Goal: Use online tool/utility: Utilize a website feature to perform a specific function

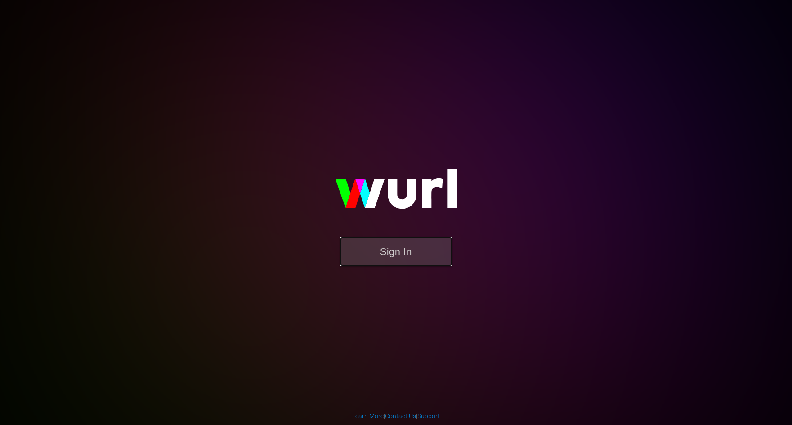
click at [372, 247] on button "Sign In" at bounding box center [396, 251] width 112 height 29
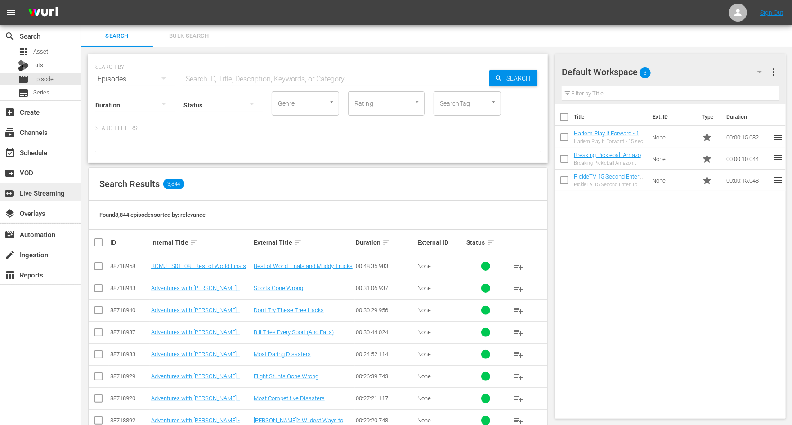
click at [36, 189] on div "switch_video Live Streaming" at bounding box center [25, 192] width 50 height 8
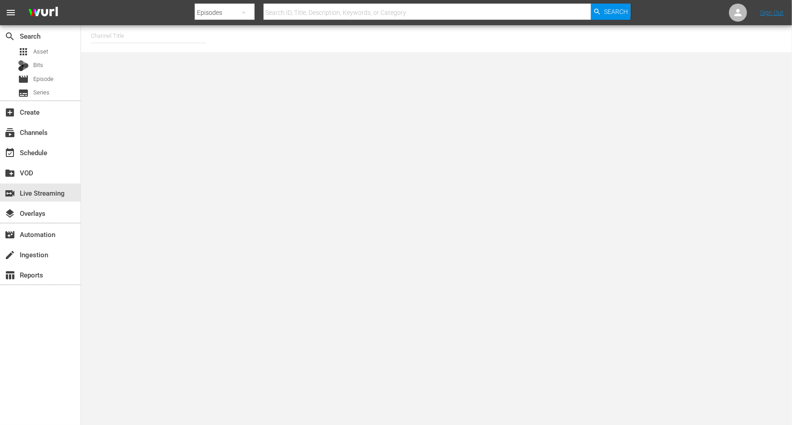
click at [133, 38] on input "text" at bounding box center [148, 36] width 115 height 22
click at [133, 61] on div "PickleTV (1380 - answermedia_pickletv_1)" at bounding box center [214, 61] width 233 height 22
type input "PickleTV (1380 - answermedia_pickletv_1)"
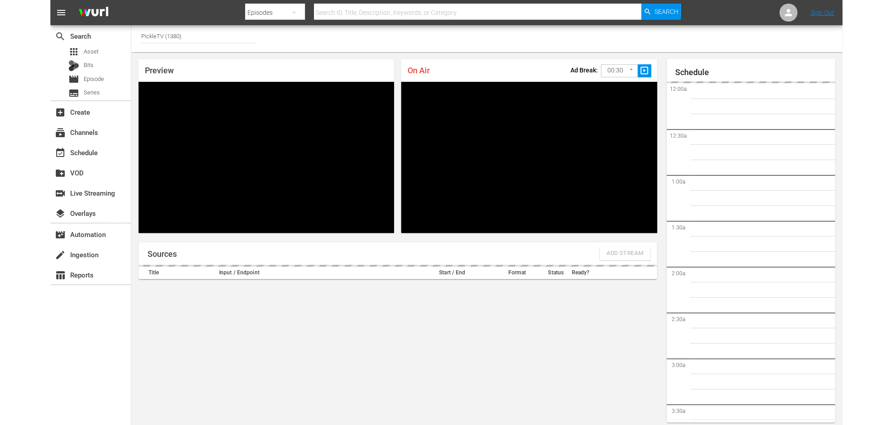
scroll to position [5, 0]
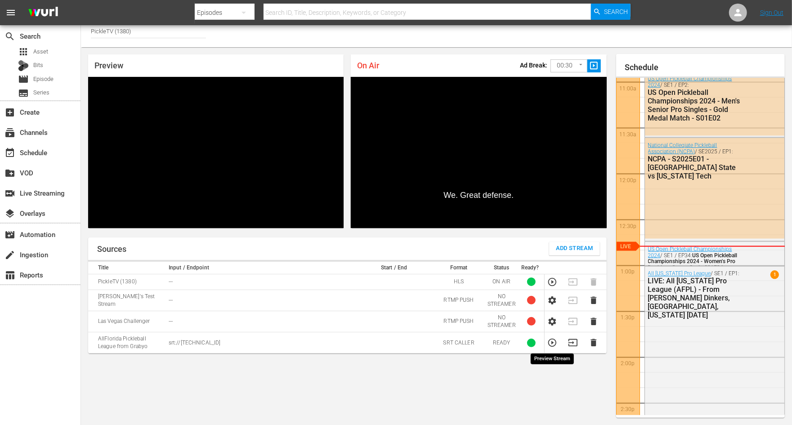
click at [550, 341] on icon "button" at bounding box center [552, 343] width 10 height 10
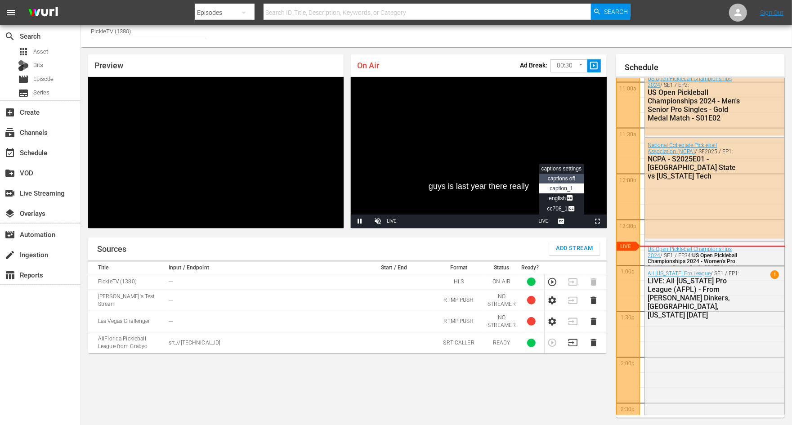
click at [556, 177] on span "captions off" at bounding box center [561, 178] width 27 height 6
click at [598, 221] on span "Video Player" at bounding box center [598, 221] width 0 height 0
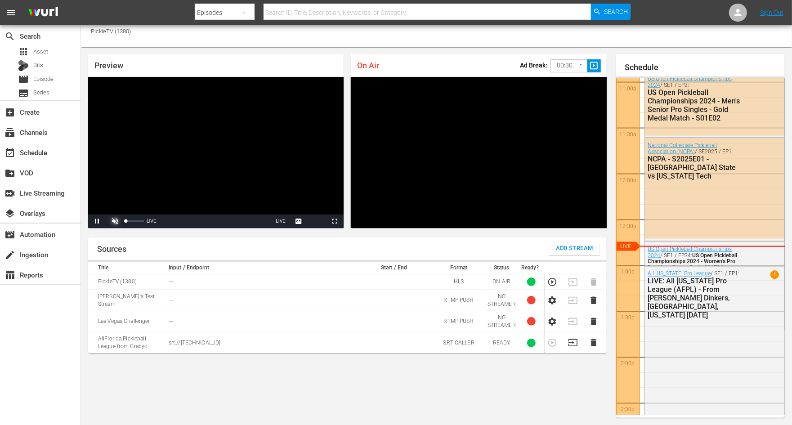
click at [115, 221] on span "Video Player" at bounding box center [115, 221] width 0 height 0
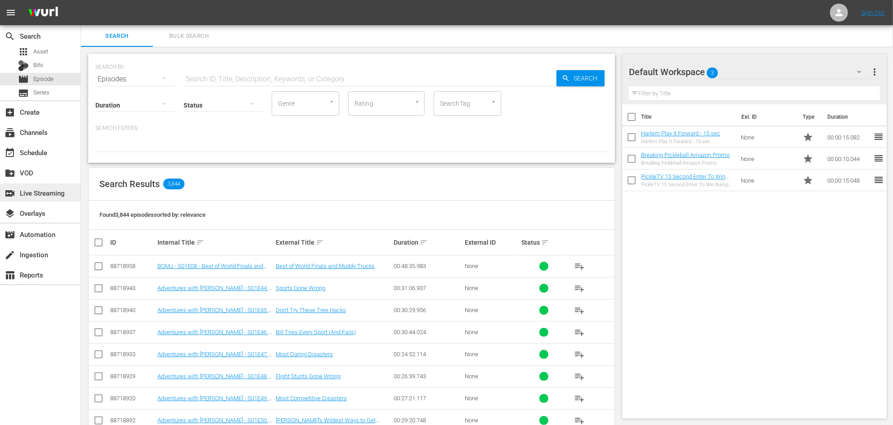
click at [42, 190] on div "switch_video Live Streaming" at bounding box center [25, 192] width 50 height 8
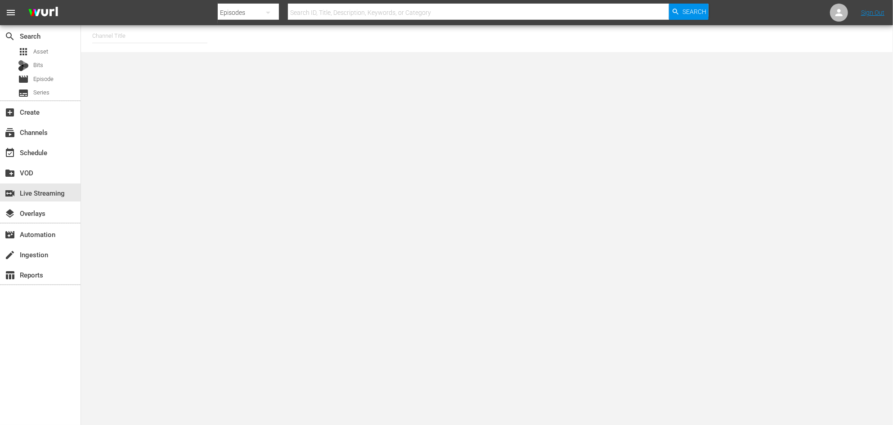
click at [132, 36] on input "text" at bounding box center [149, 36] width 115 height 22
click at [125, 54] on div "PickleTV (1380 - answermedia_pickletv_1)" at bounding box center [215, 61] width 233 height 22
type input "PickleTV (1380 - answermedia_pickletv_1)"
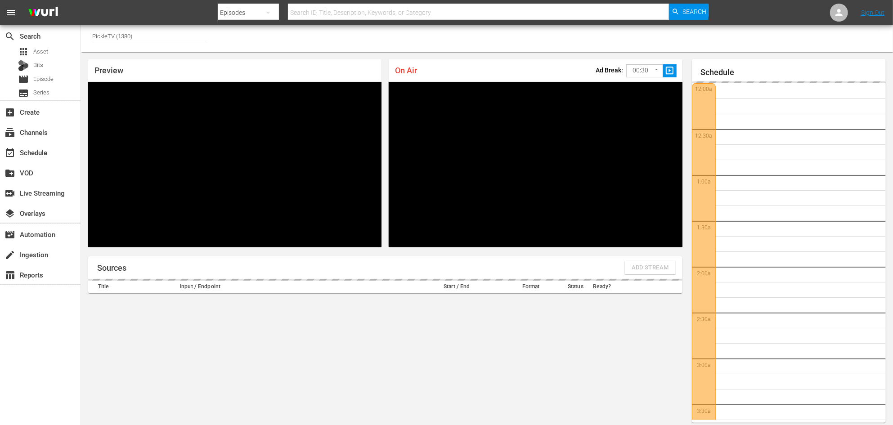
scroll to position [33, 0]
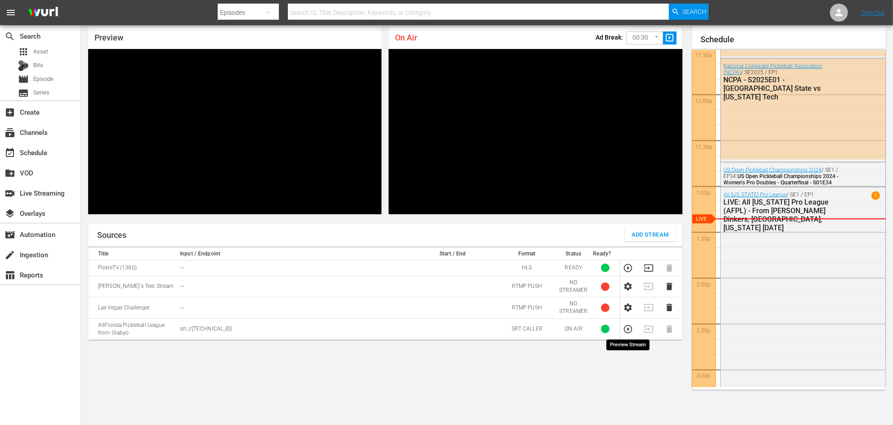
click at [629, 330] on icon "button" at bounding box center [628, 329] width 10 height 10
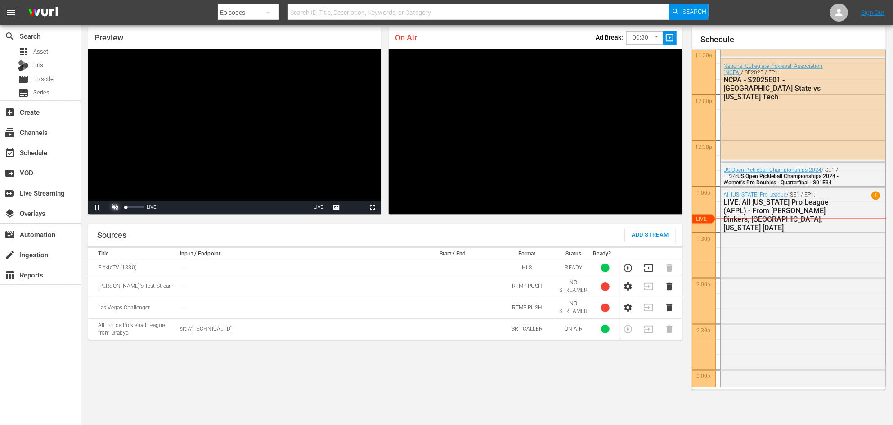
click at [115, 207] on span "Video Player" at bounding box center [115, 207] width 0 height 0
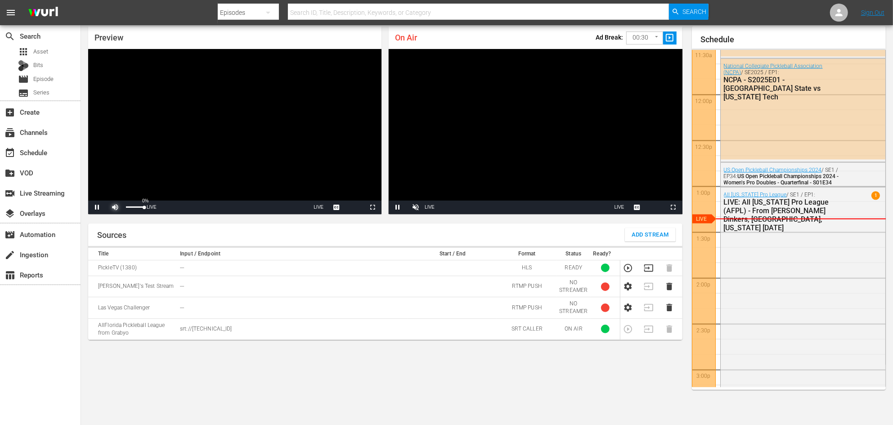
click at [115, 207] on span "Video Player" at bounding box center [115, 207] width 0 height 0
